Goal: Task Accomplishment & Management: Use online tool/utility

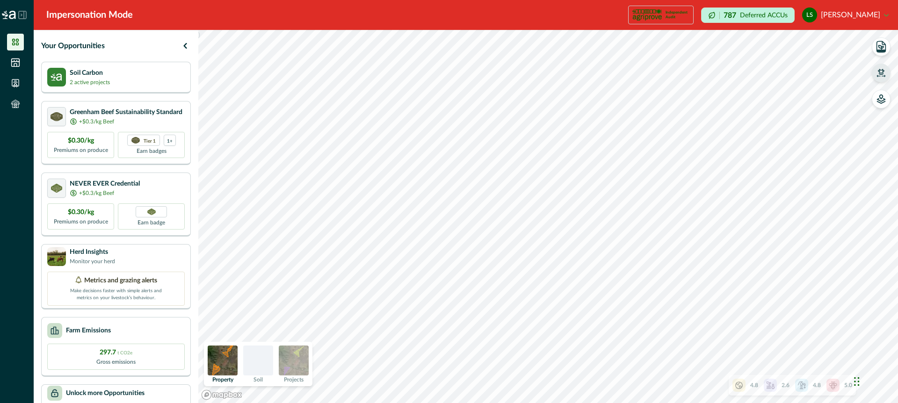
click at [878, 72] on icon "button" at bounding box center [880, 72] width 9 height 9
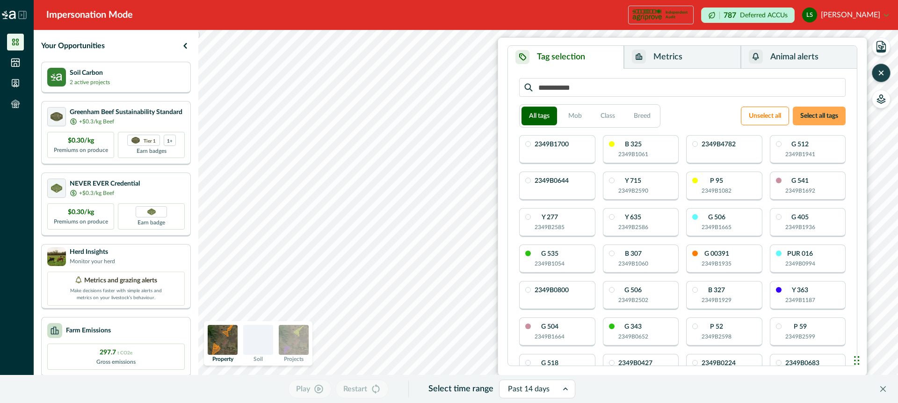
click at [803, 116] on button "Select all tags" at bounding box center [819, 116] width 53 height 19
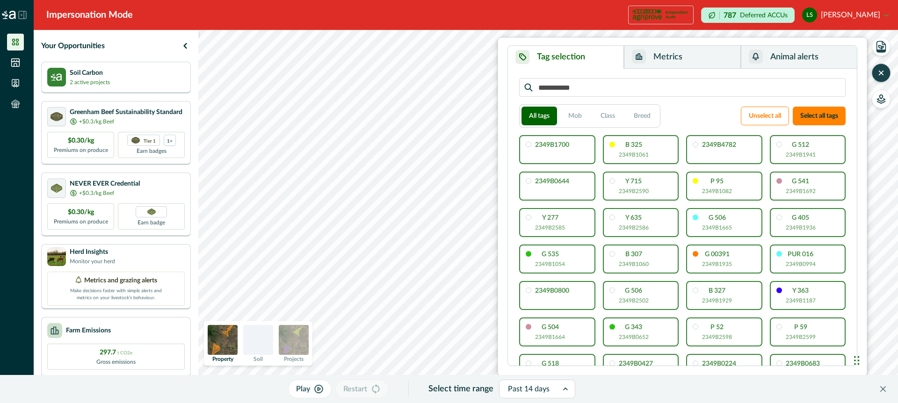
click at [693, 60] on button "Metrics" at bounding box center [682, 57] width 116 height 23
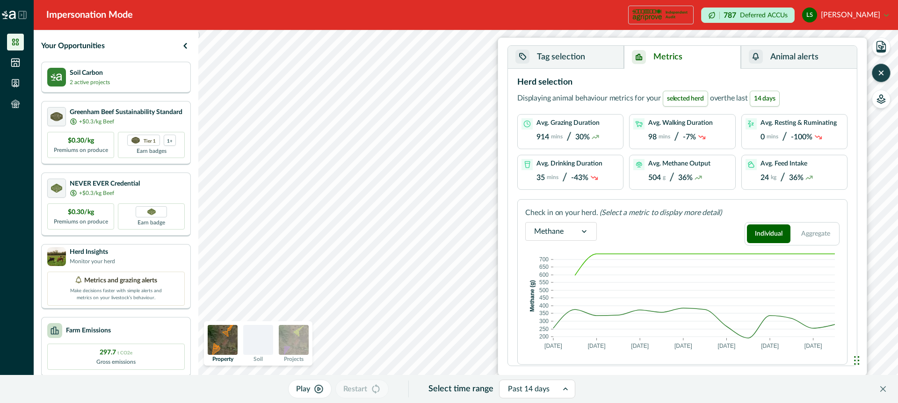
click at [579, 230] on icon at bounding box center [583, 231] width 9 height 9
click at [563, 298] on div "Activities" at bounding box center [561, 296] width 71 height 17
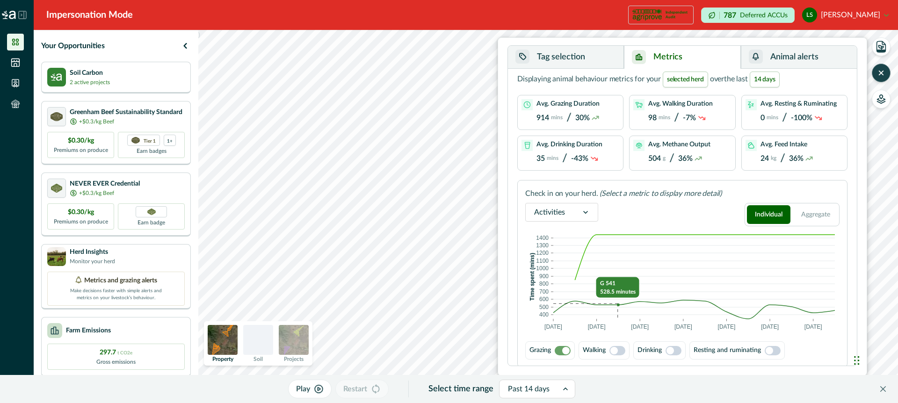
scroll to position [21, 0]
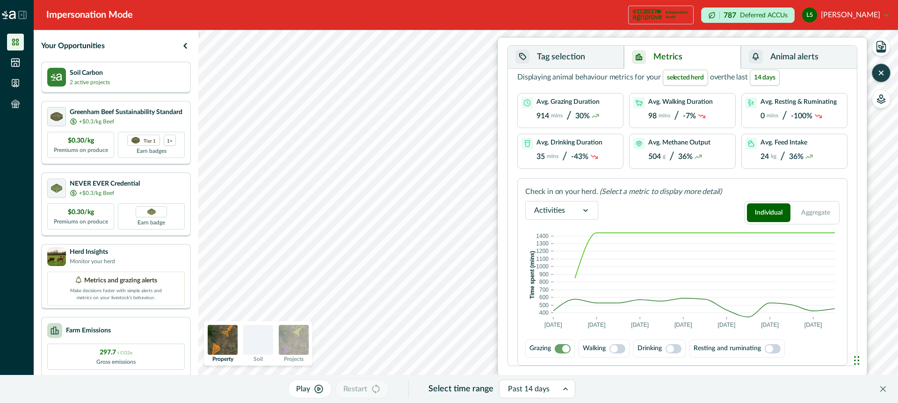
click at [302, 340] on img at bounding box center [294, 340] width 30 height 30
click at [884, 71] on icon "button" at bounding box center [880, 72] width 9 height 9
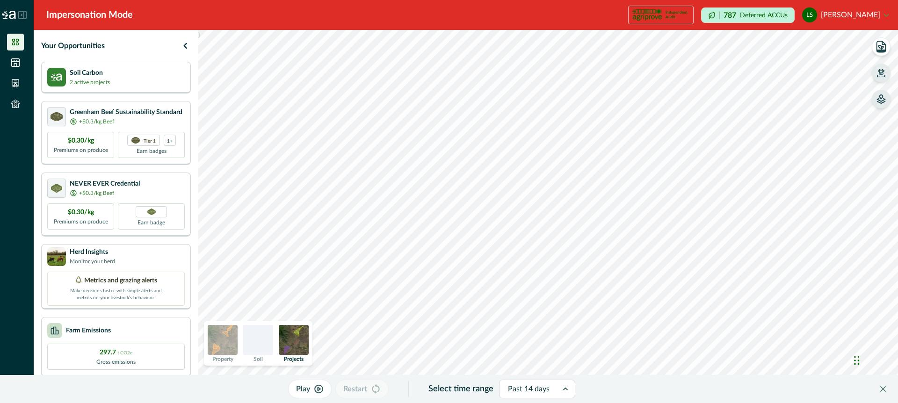
click at [881, 99] on icon "button" at bounding box center [881, 97] width 3 height 4
click at [763, 79] on icon "button" at bounding box center [762, 80] width 7 height 7
click at [763, 79] on icon "button" at bounding box center [762, 79] width 9 height 9
click at [764, 79] on icon "button" at bounding box center [763, 80] width 2 height 2
click at [764, 79] on icon "button" at bounding box center [762, 79] width 9 height 9
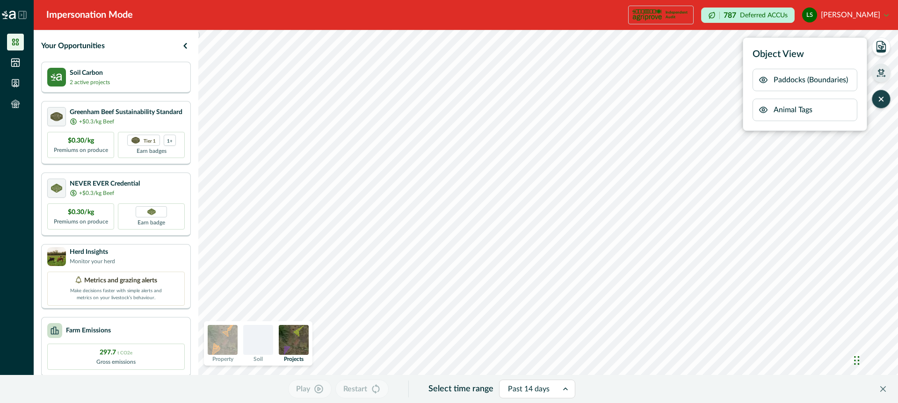
click at [763, 81] on icon "button" at bounding box center [763, 80] width 2 height 2
click at [882, 70] on icon "button" at bounding box center [881, 72] width 7 height 6
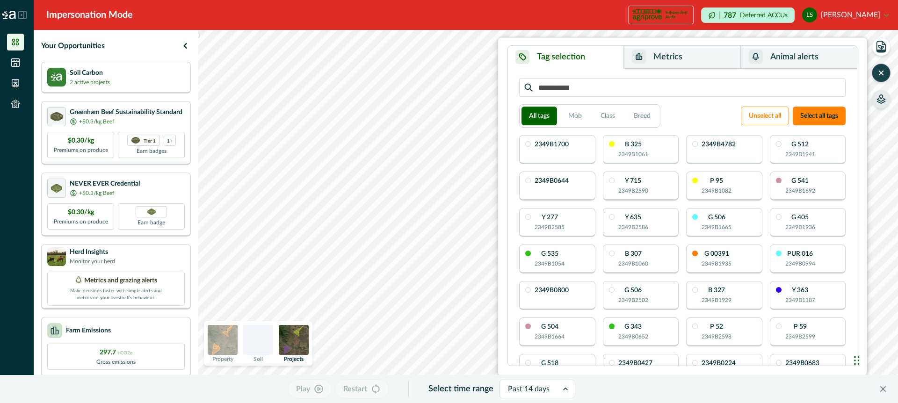
click at [797, 56] on button "Animal alerts" at bounding box center [799, 57] width 116 height 23
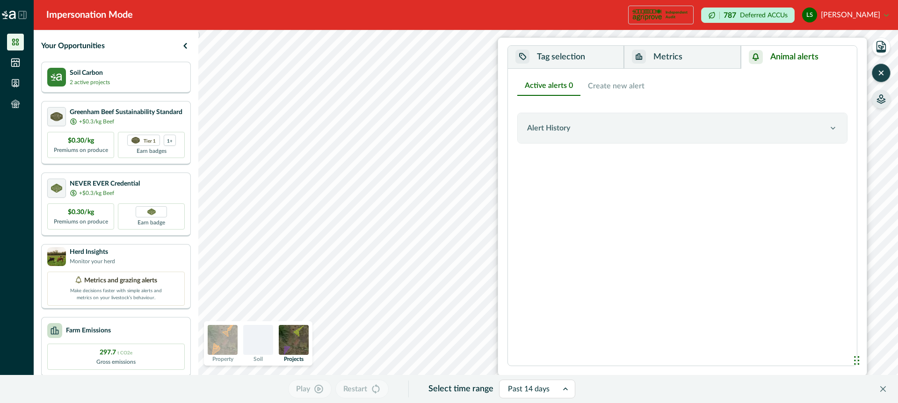
click at [602, 87] on button "Create new alert" at bounding box center [616, 86] width 72 height 20
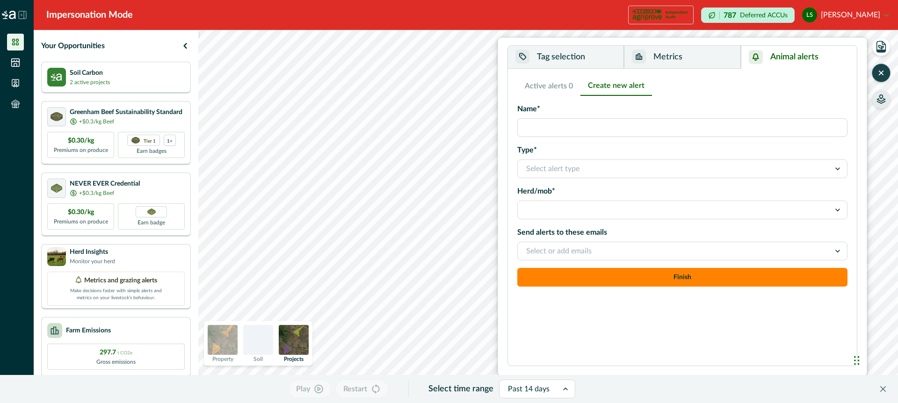
click at [577, 166] on div at bounding box center [674, 168] width 296 height 13
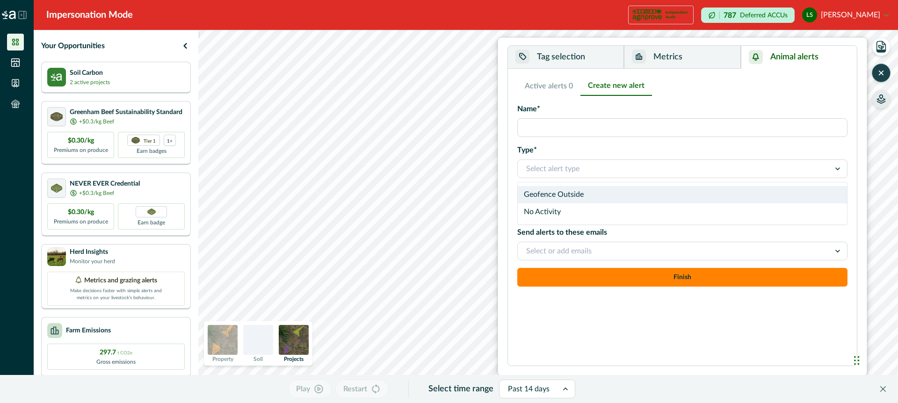
click at [566, 195] on div "Geofence Outside" at bounding box center [682, 194] width 329 height 17
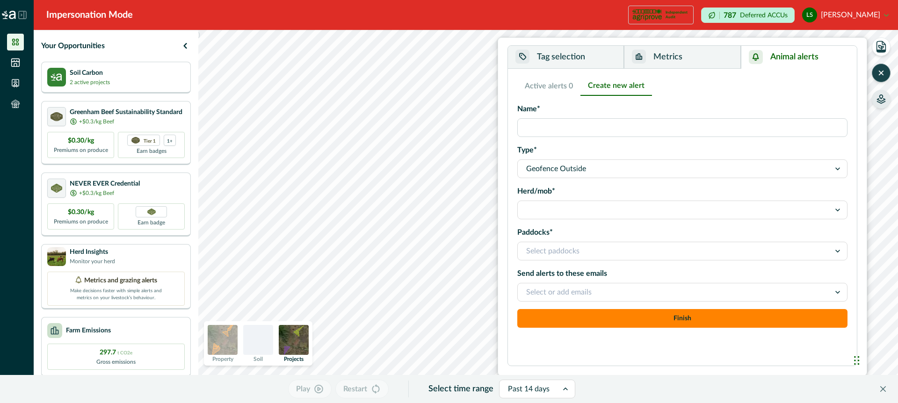
click at [567, 252] on div at bounding box center [674, 251] width 296 height 13
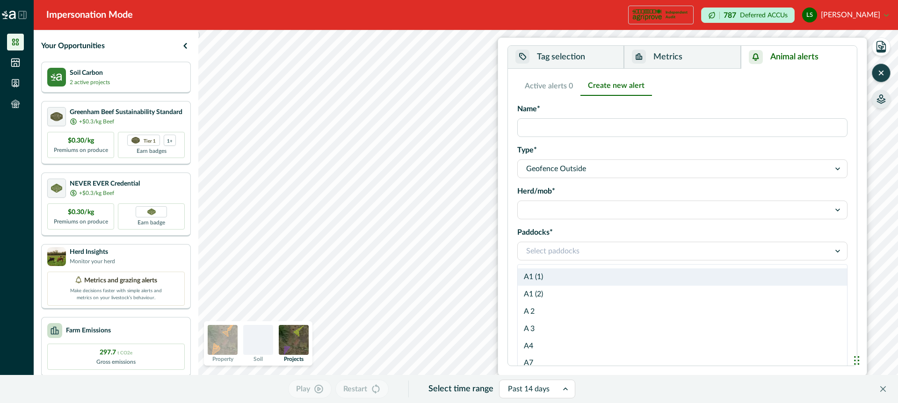
click at [699, 56] on button "Metrics" at bounding box center [682, 57] width 116 height 23
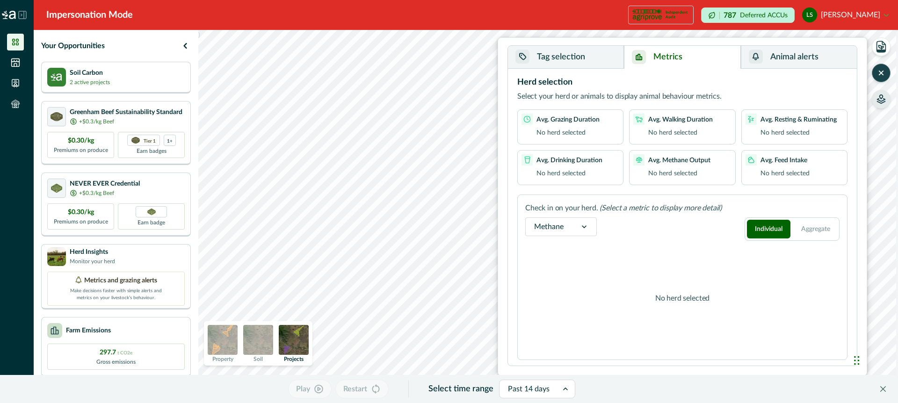
click at [882, 69] on icon "button" at bounding box center [880, 72] width 9 height 9
